Goal: Information Seeking & Learning: Learn about a topic

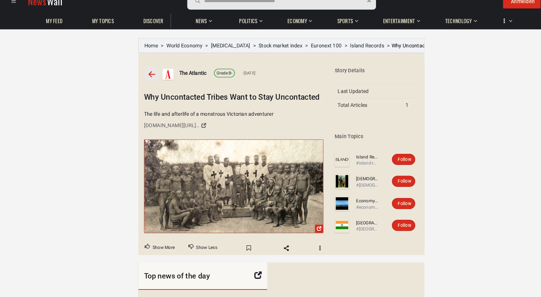
scroll to position [5, 0]
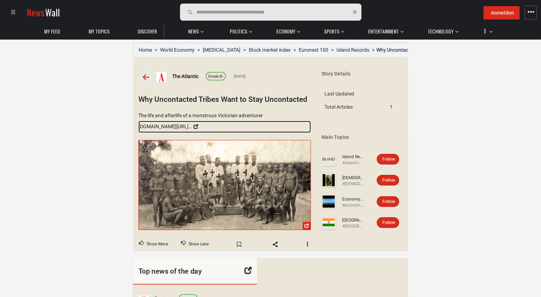
click at [163, 126] on div "[DOMAIN_NAME][URL][PERSON_NAME]" at bounding box center [164, 126] width 53 height 8
